Goal: Information Seeking & Learning: Check status

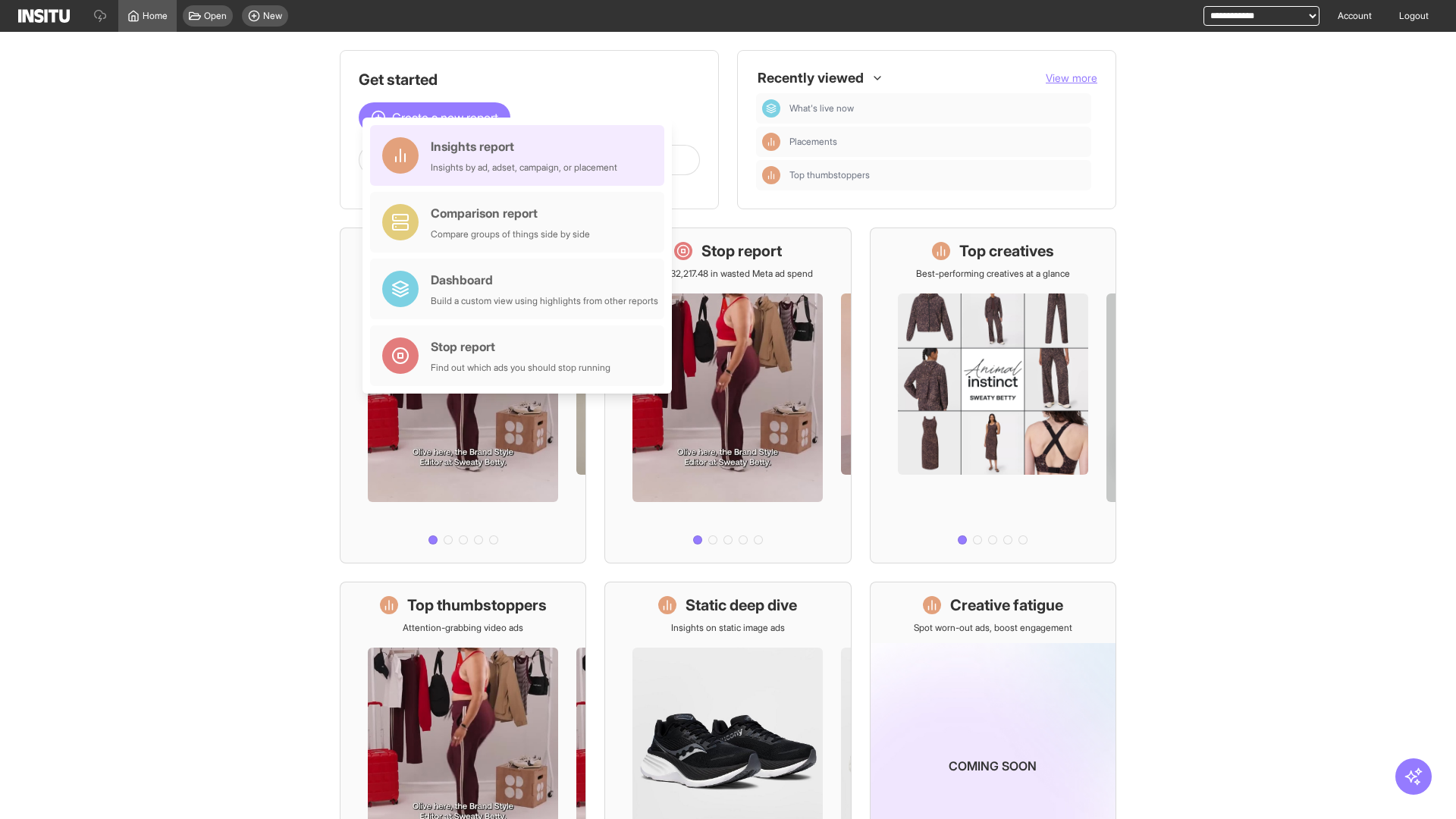
click at [521, 155] on div "Insights report Insights by ad, adset, campaign, or placement" at bounding box center [524, 155] width 186 height 36
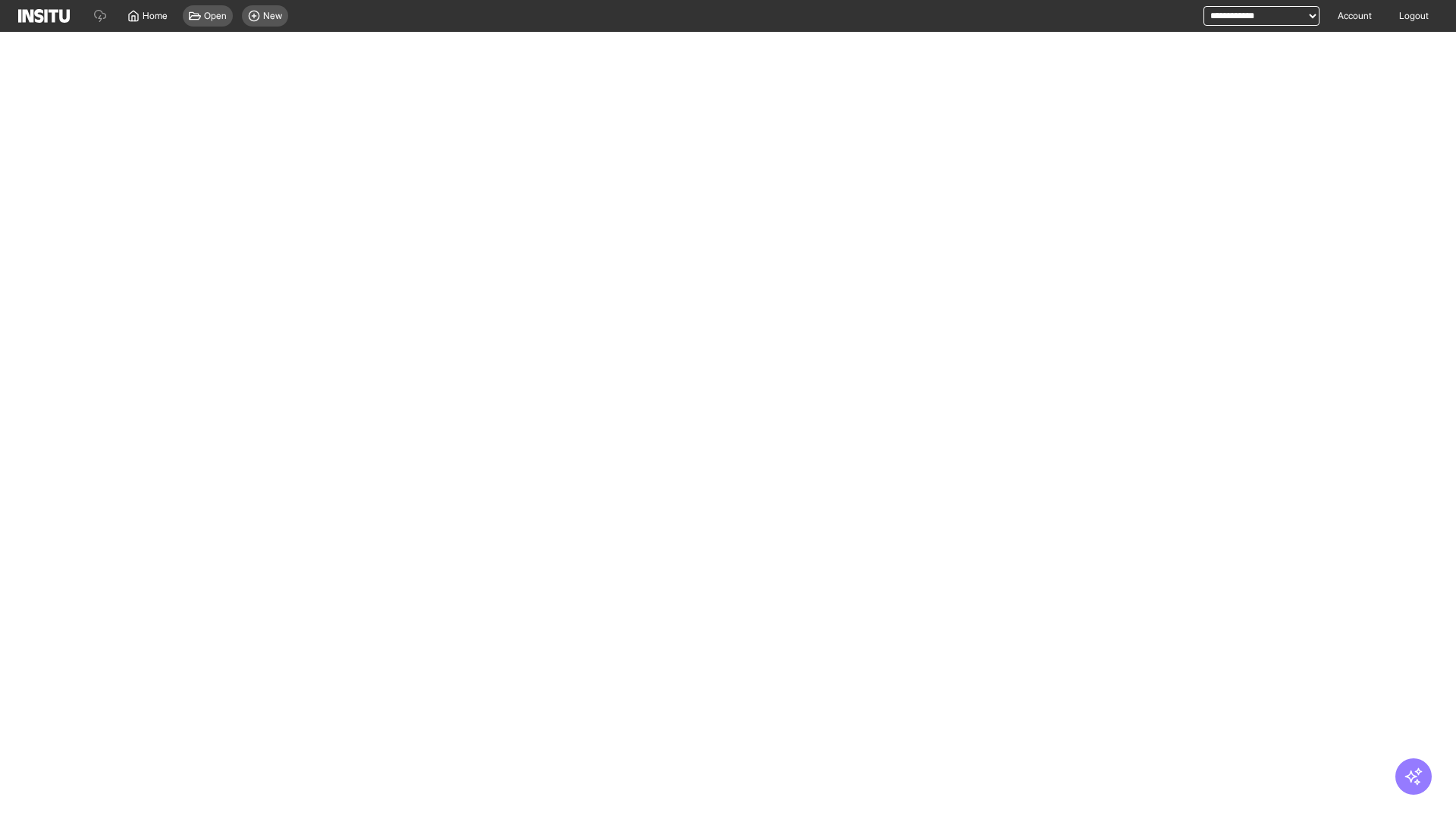
select select "**"
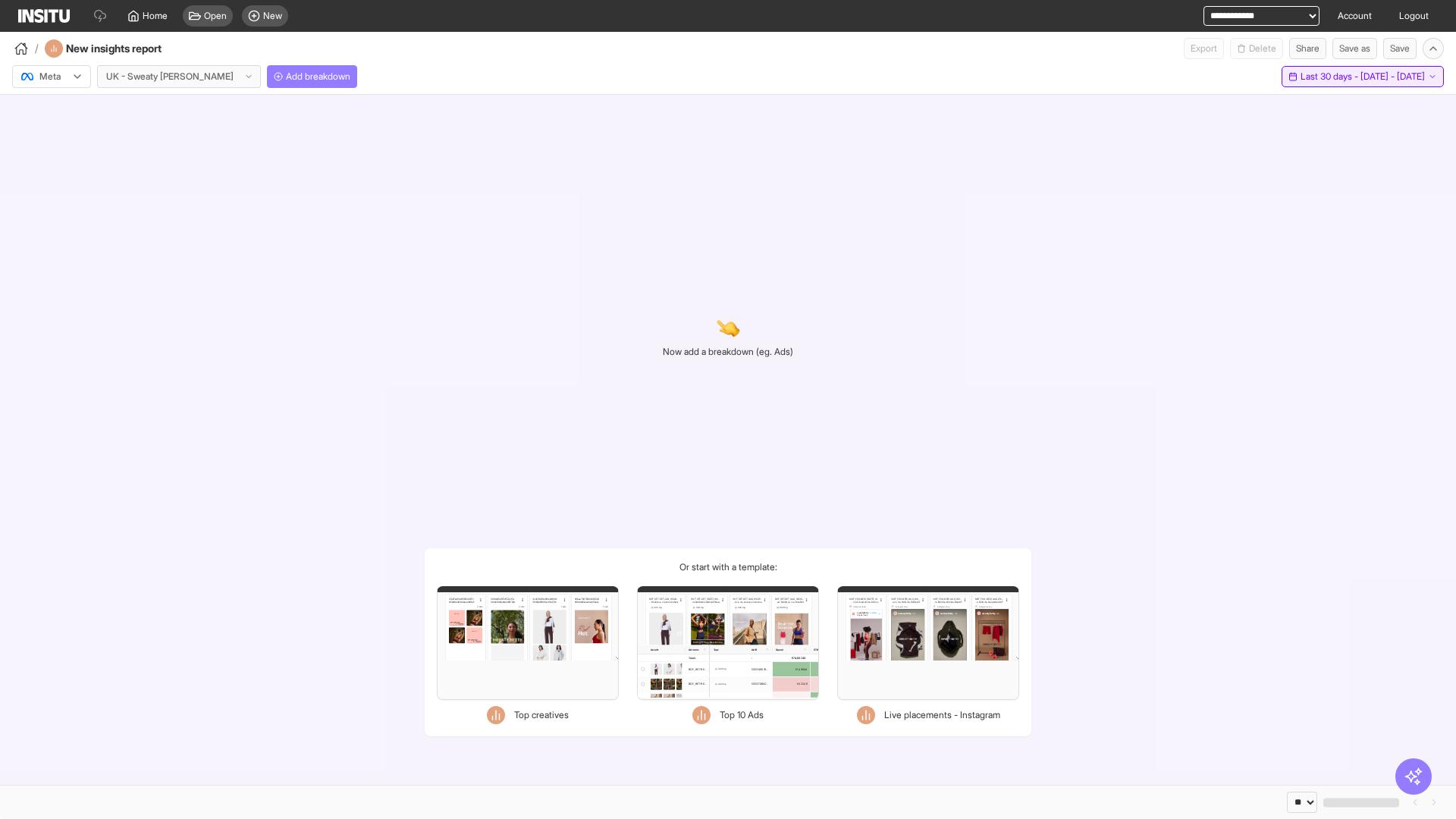
click at [1331, 77] on span "Last 30 days - [DATE] - [DATE]" at bounding box center [1363, 76] width 125 height 12
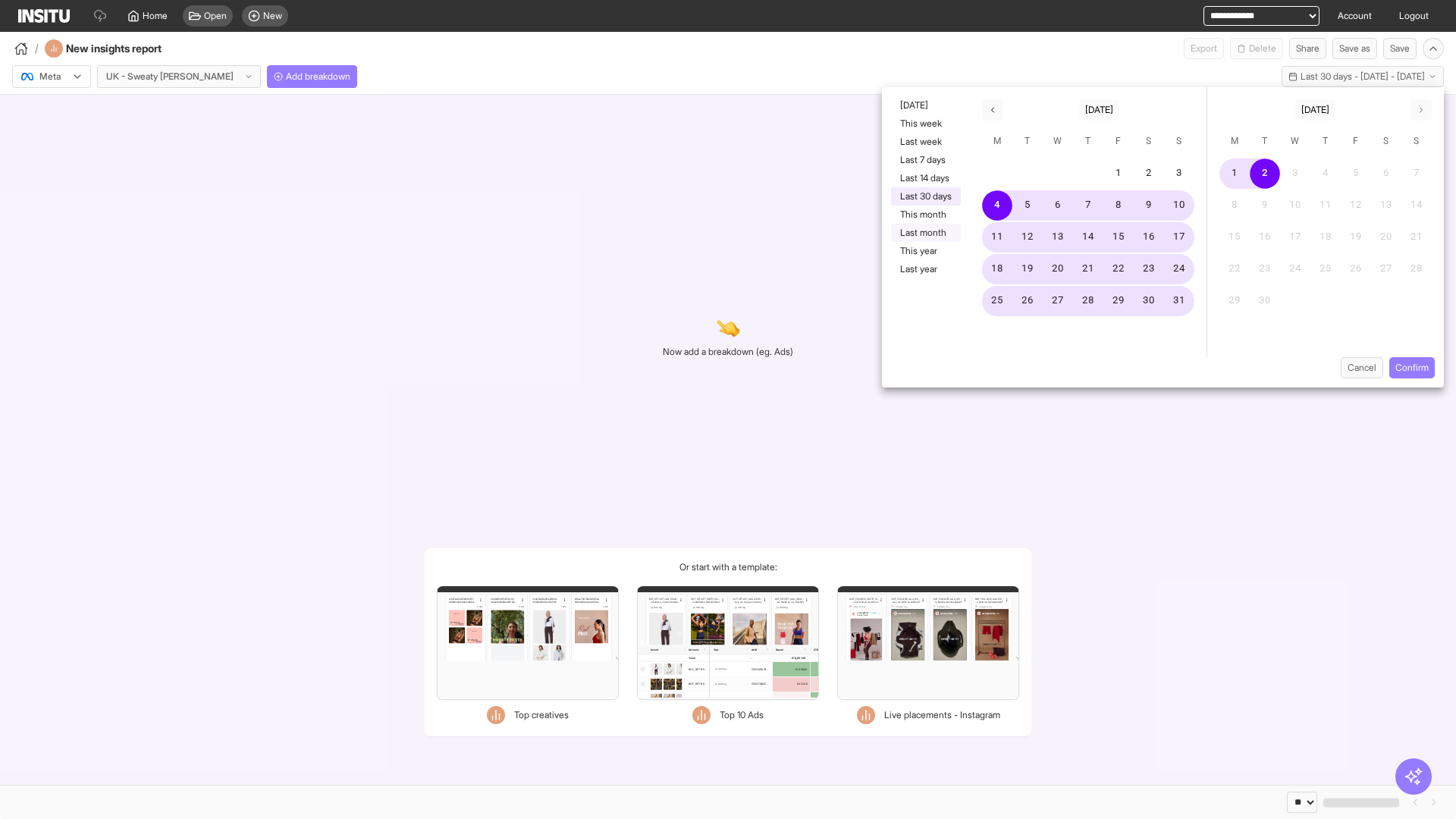
click at [924, 233] on button "Last month" at bounding box center [925, 233] width 69 height 18
